Goal: Navigation & Orientation: Find specific page/section

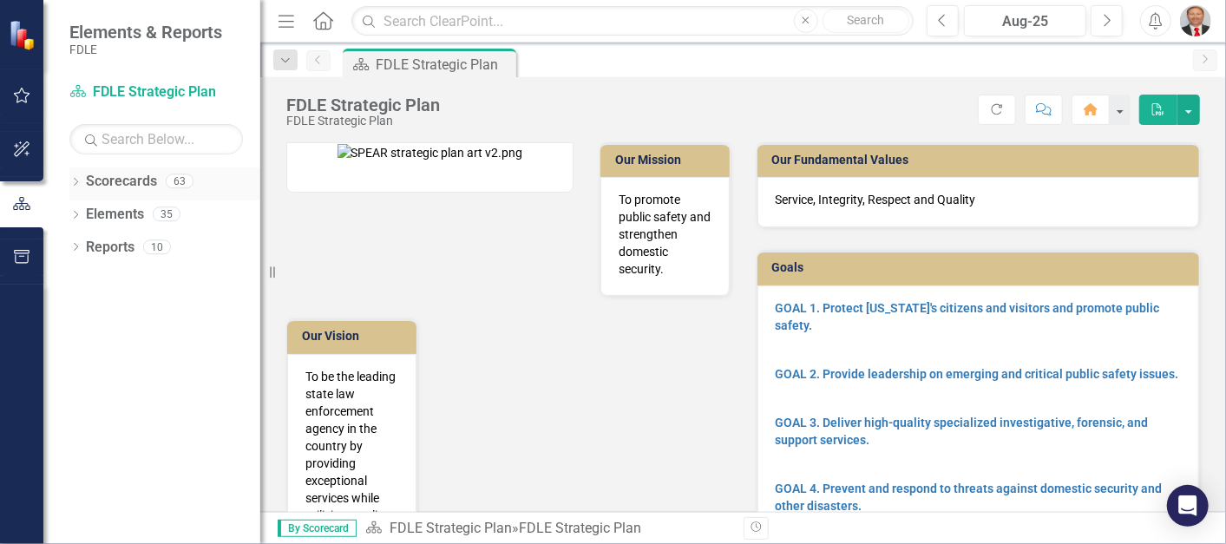
click at [73, 180] on icon "Dropdown" at bounding box center [75, 184] width 12 height 10
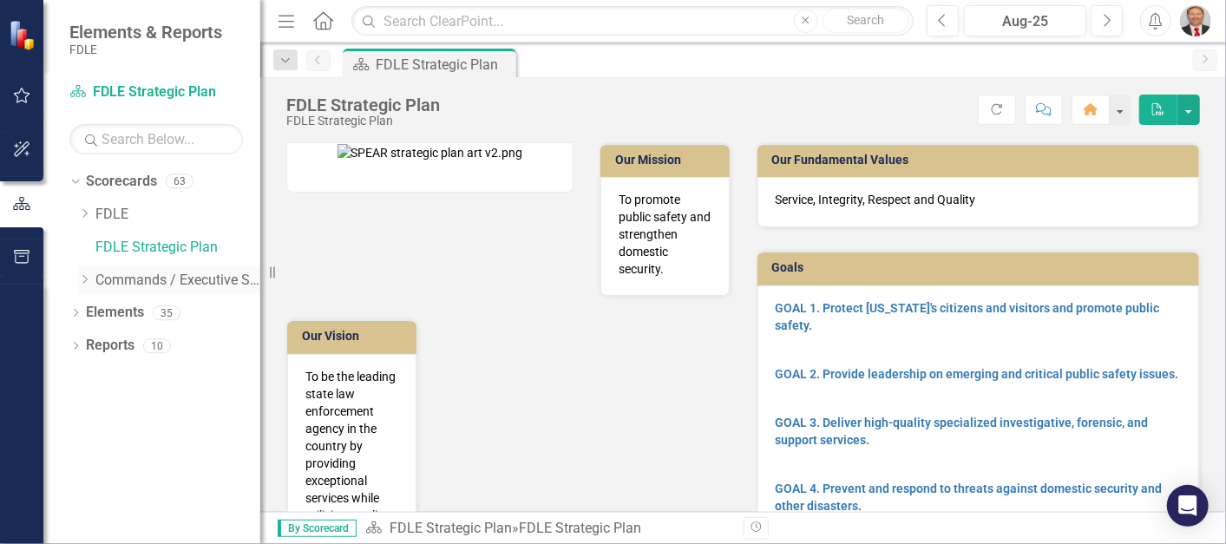
click at [86, 275] on icon "Dropdown" at bounding box center [84, 279] width 13 height 10
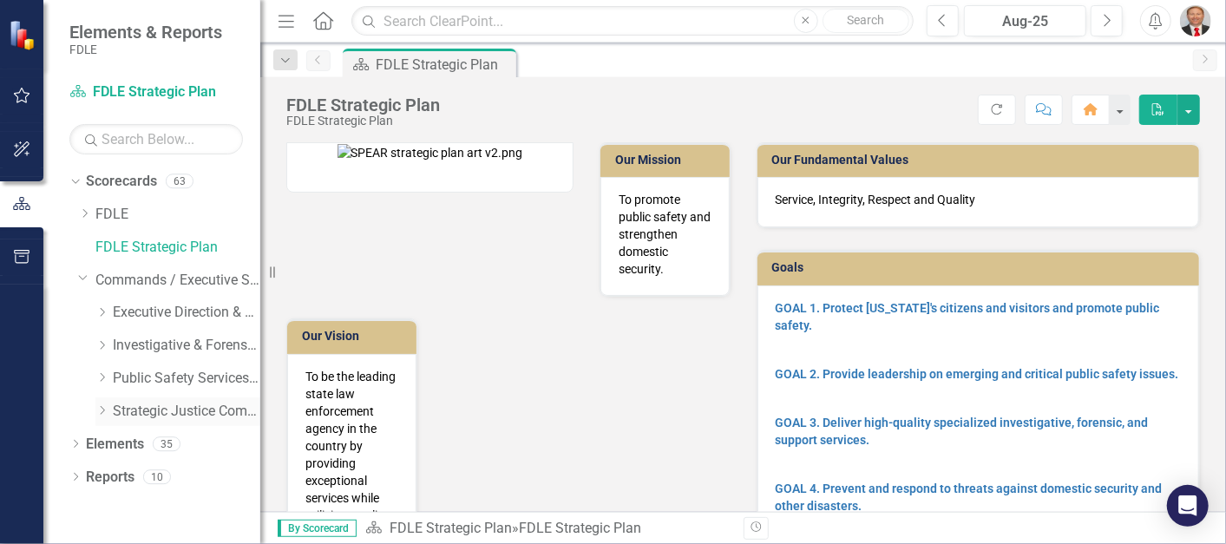
click at [102, 410] on icon "Dropdown" at bounding box center [101, 410] width 13 height 10
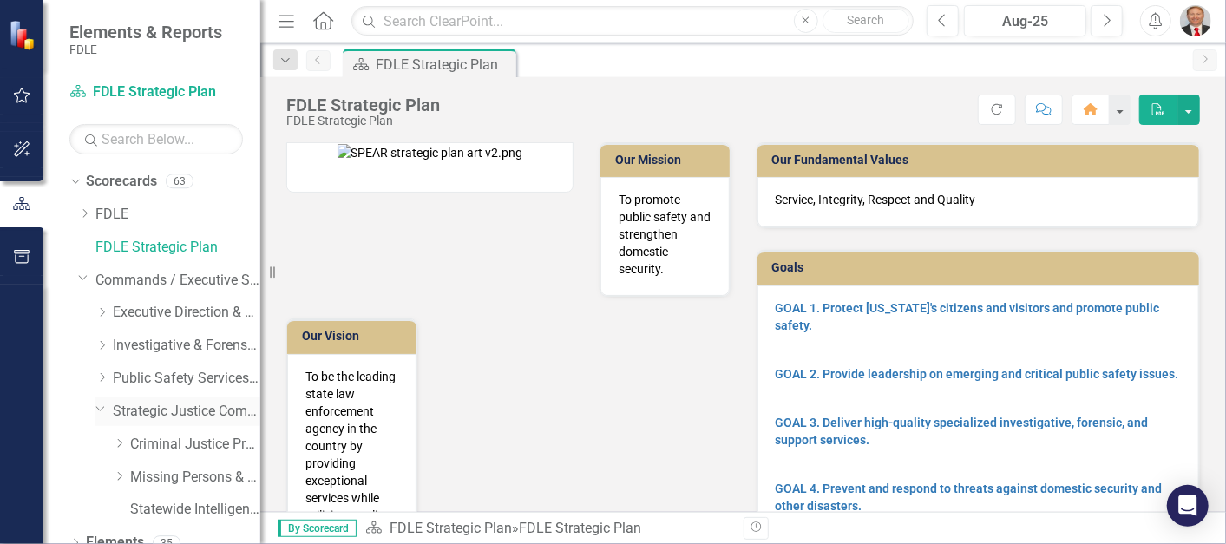
scroll to position [49, 0]
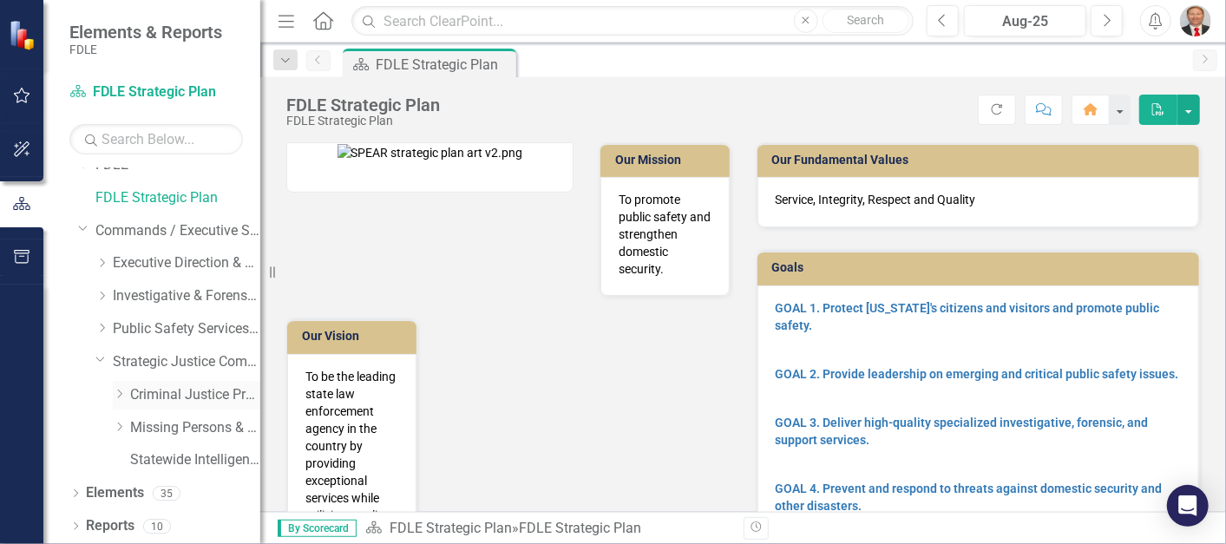
click at [195, 395] on link "Criminal Justice Professionalism, Standards & Training Services" at bounding box center [195, 395] width 130 height 20
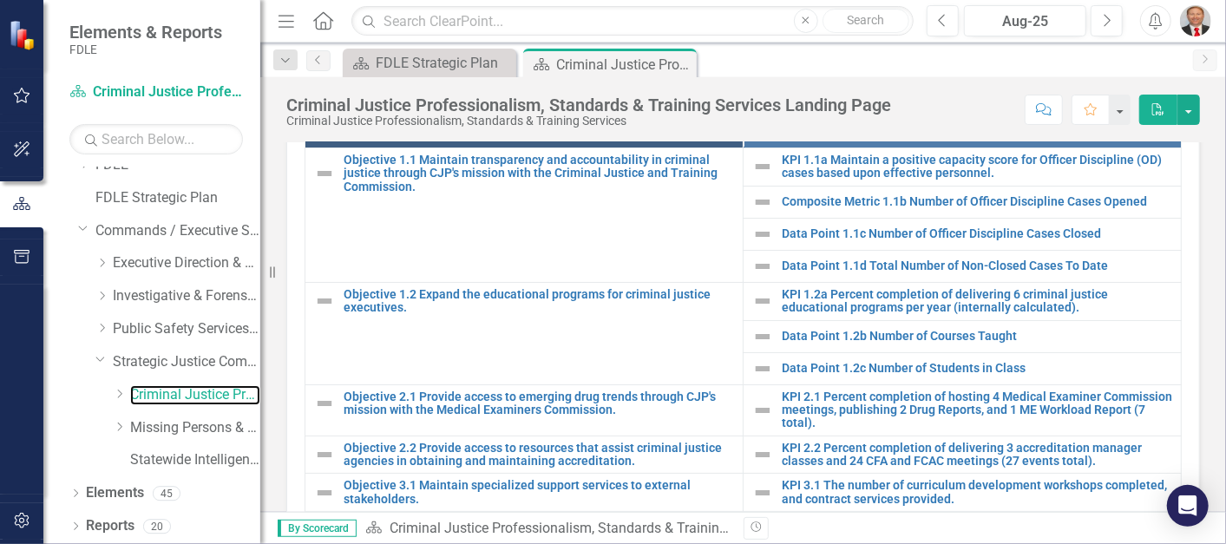
scroll to position [964, 0]
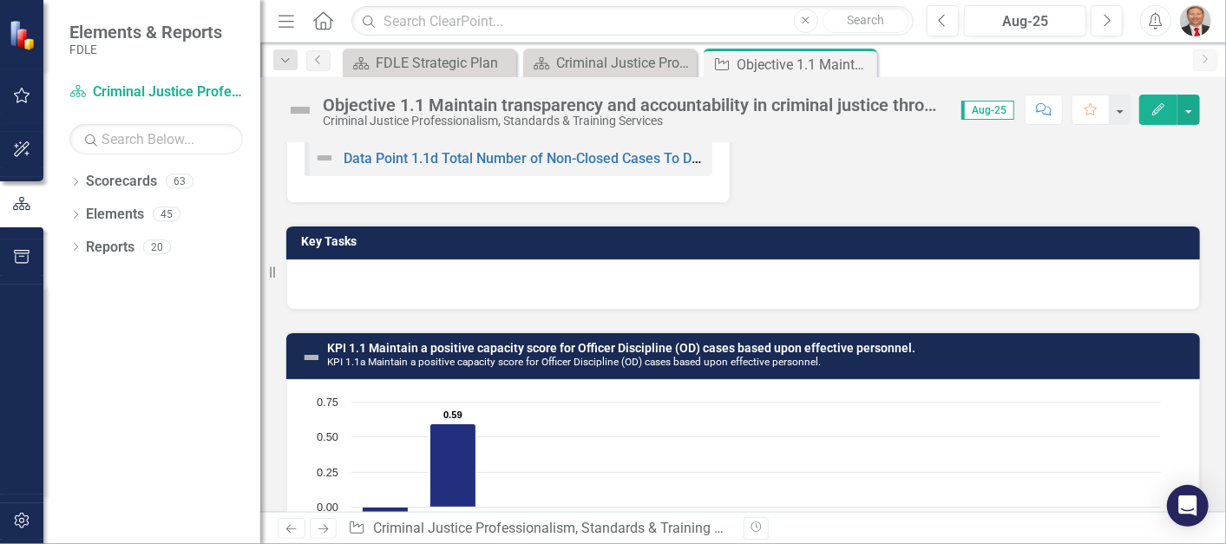
scroll to position [385, 0]
